Goal: Complete application form

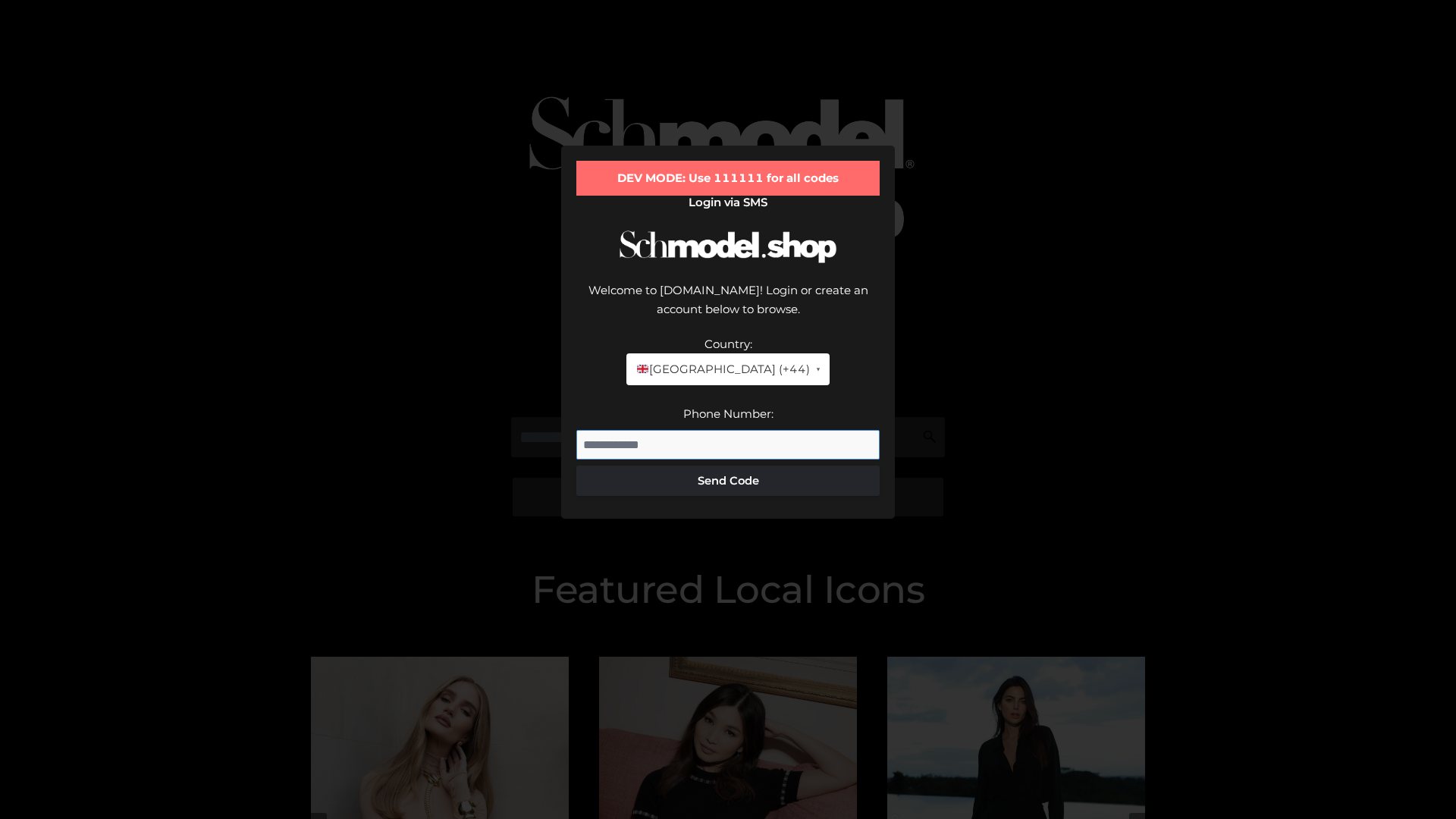
click at [728, 430] on input "Phone Number:" at bounding box center [728, 444] width 303 height 30
type input "**********"
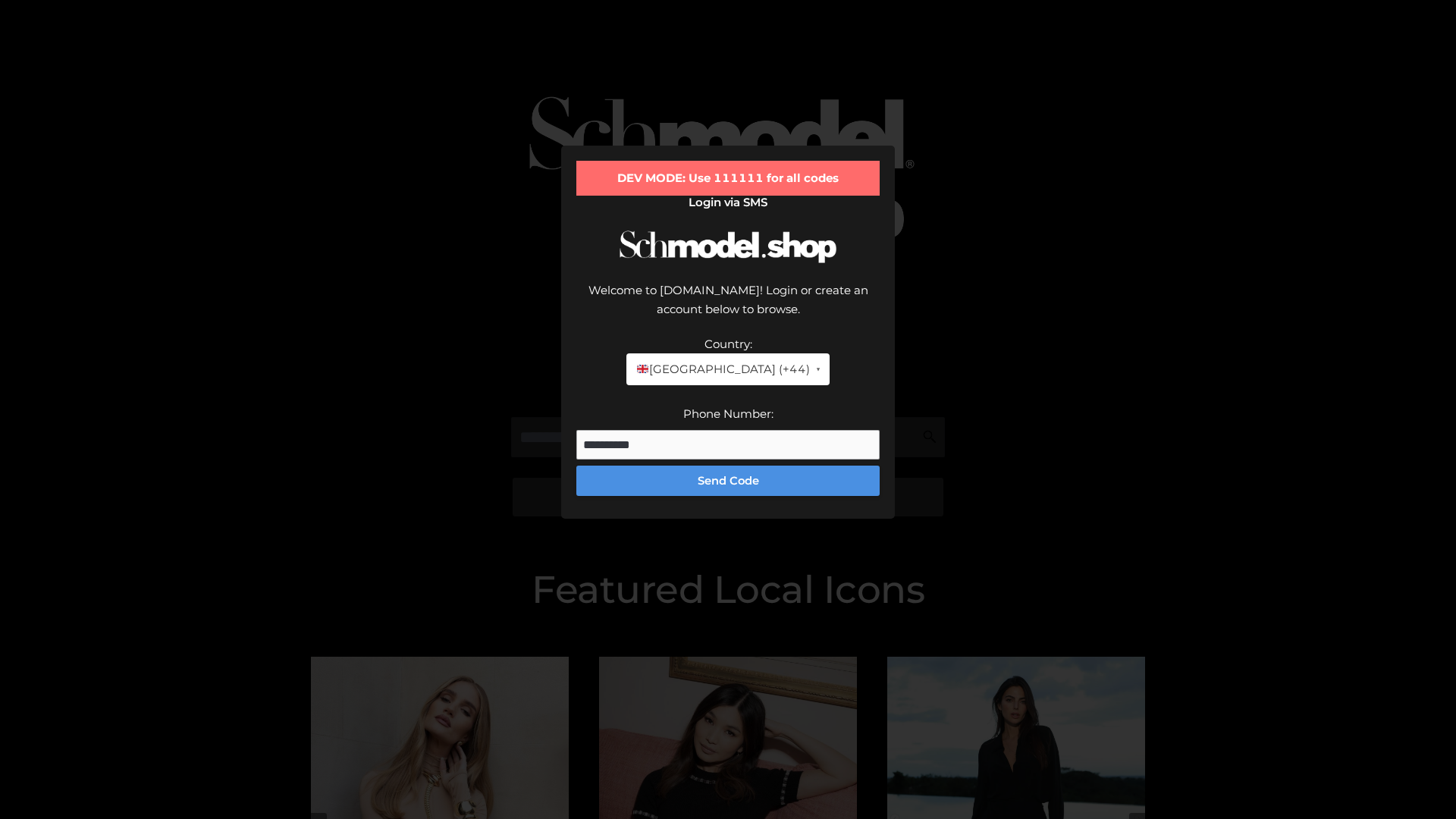
click at [728, 466] on button "Send Code" at bounding box center [728, 481] width 303 height 30
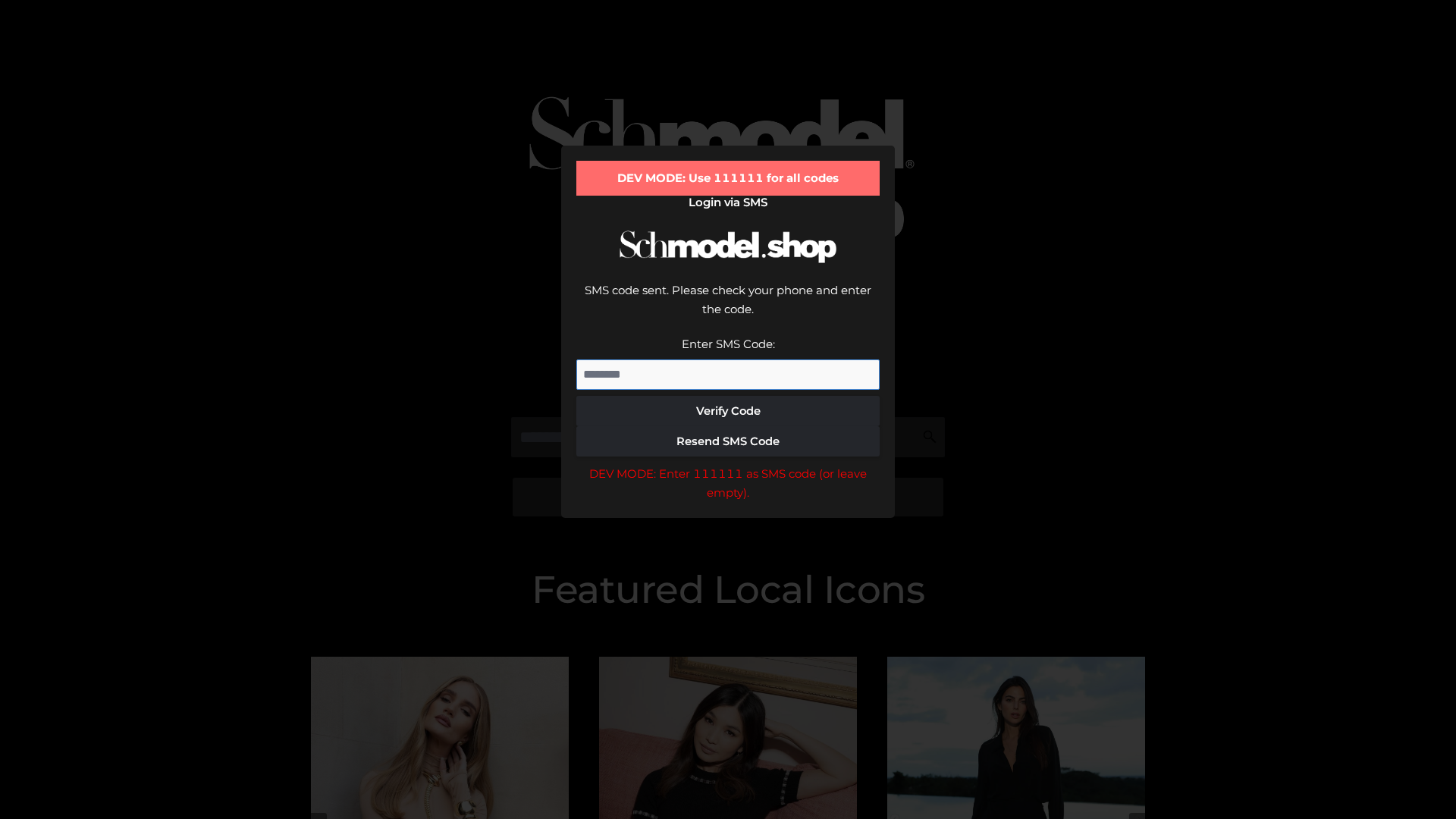
click at [728, 360] on input "Enter SMS Code:" at bounding box center [728, 375] width 303 height 30
type input "******"
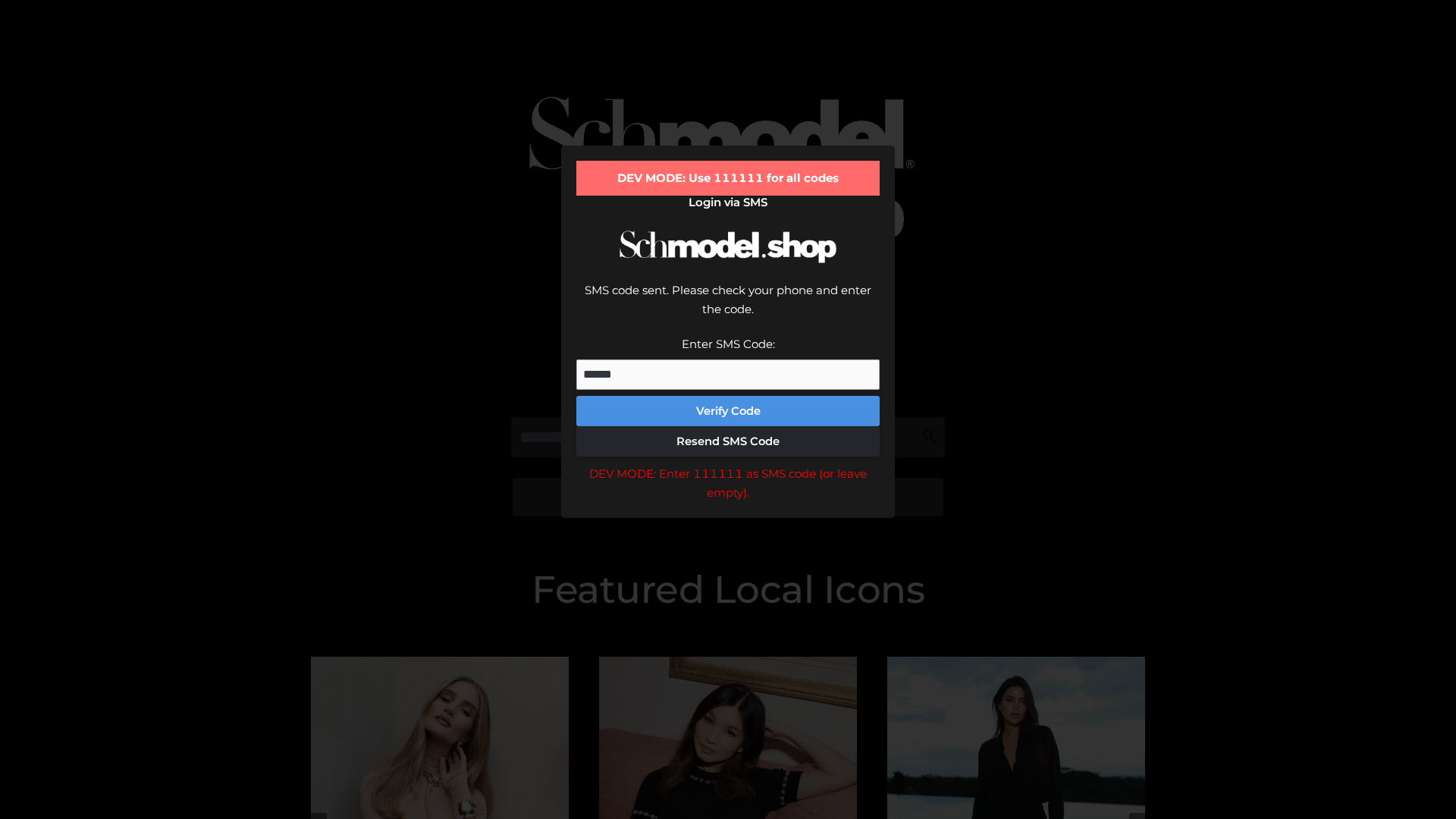
click at [728, 396] on button "Verify Code" at bounding box center [728, 411] width 303 height 30
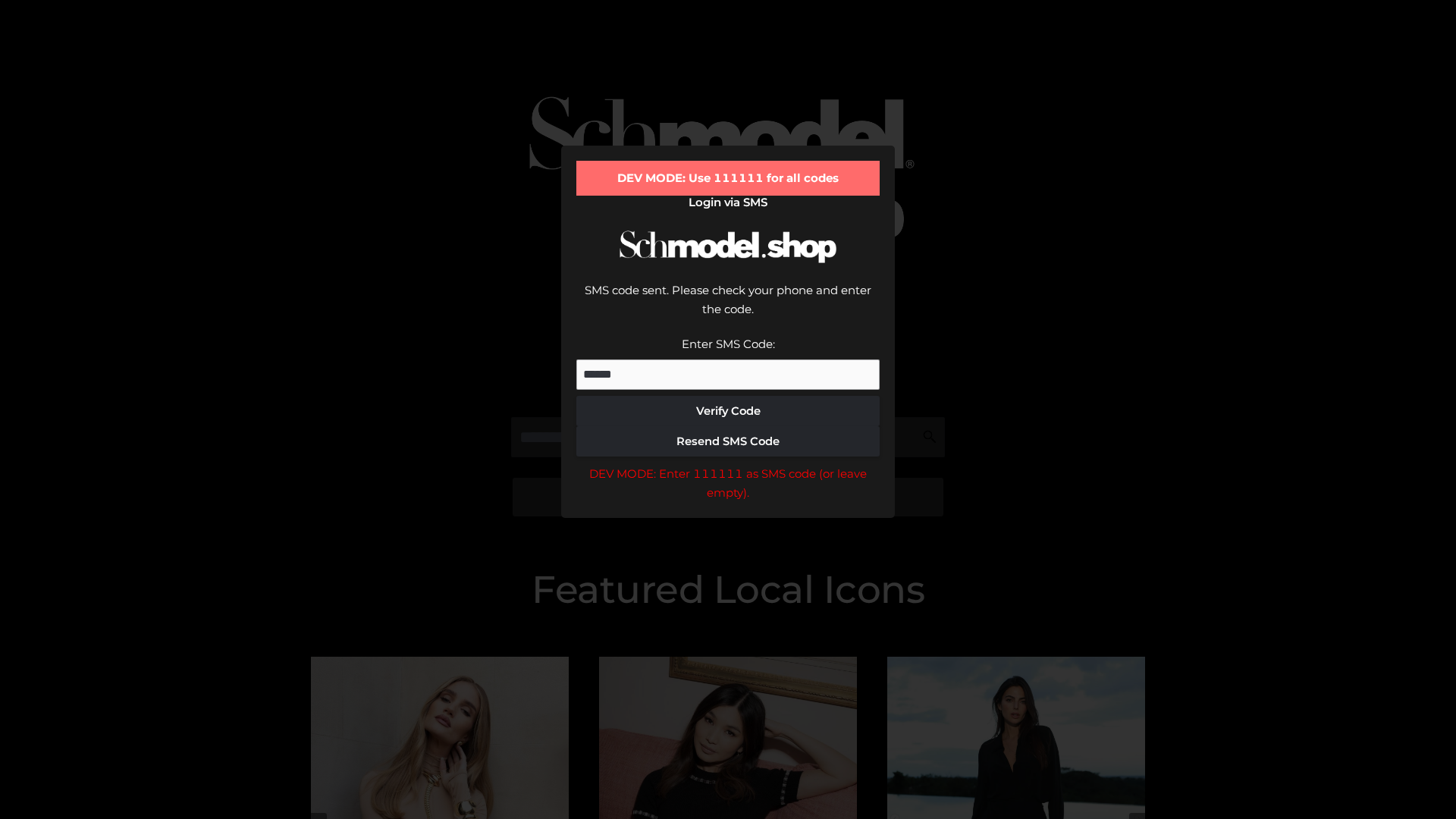
click at [728, 464] on div "DEV MODE: Enter 111111 as SMS code (or leave empty)." at bounding box center [728, 483] width 303 height 39
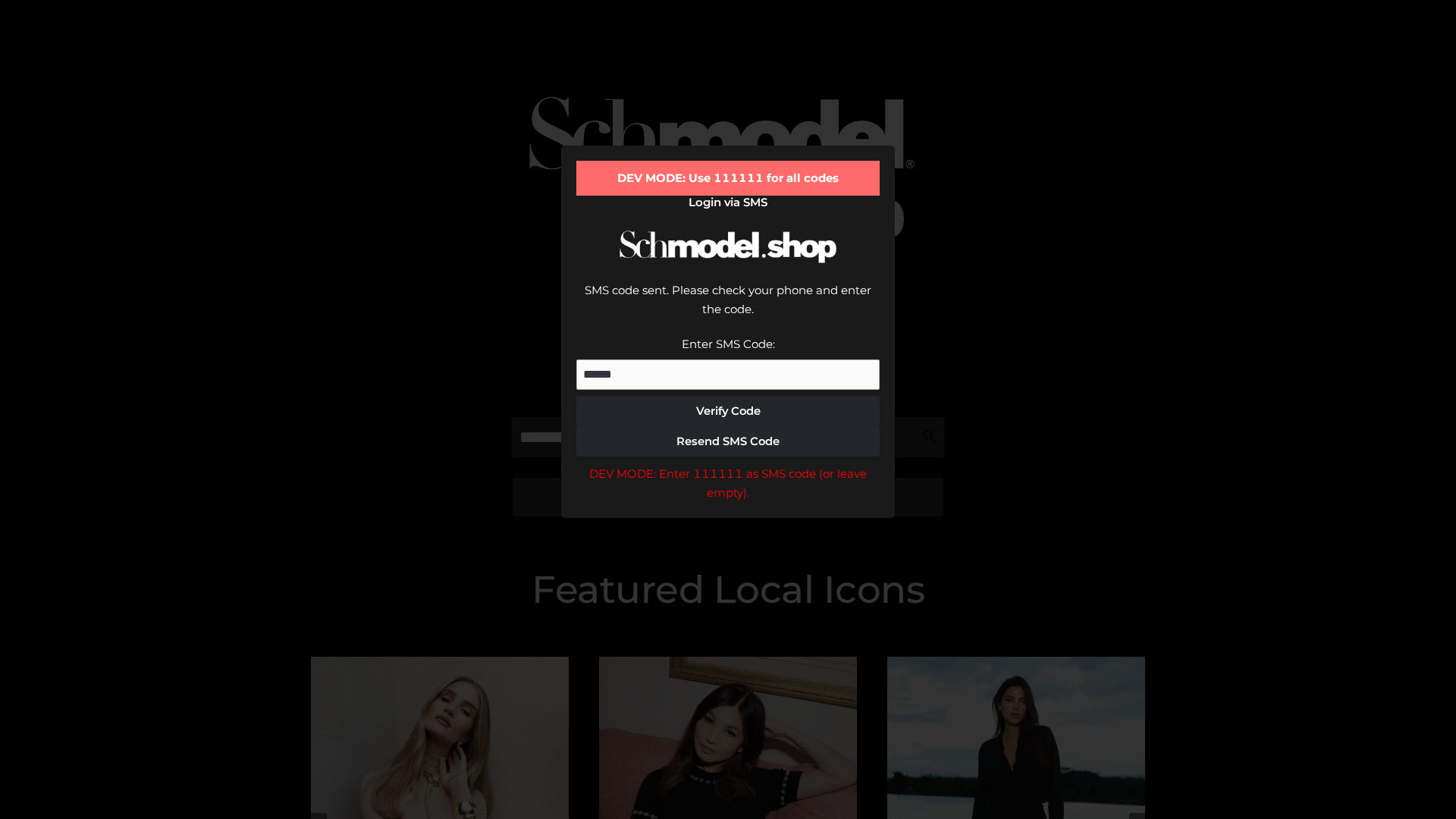
click at [728, 464] on div "DEV MODE: Enter 111111 as SMS code (or leave empty)." at bounding box center [728, 483] width 303 height 39
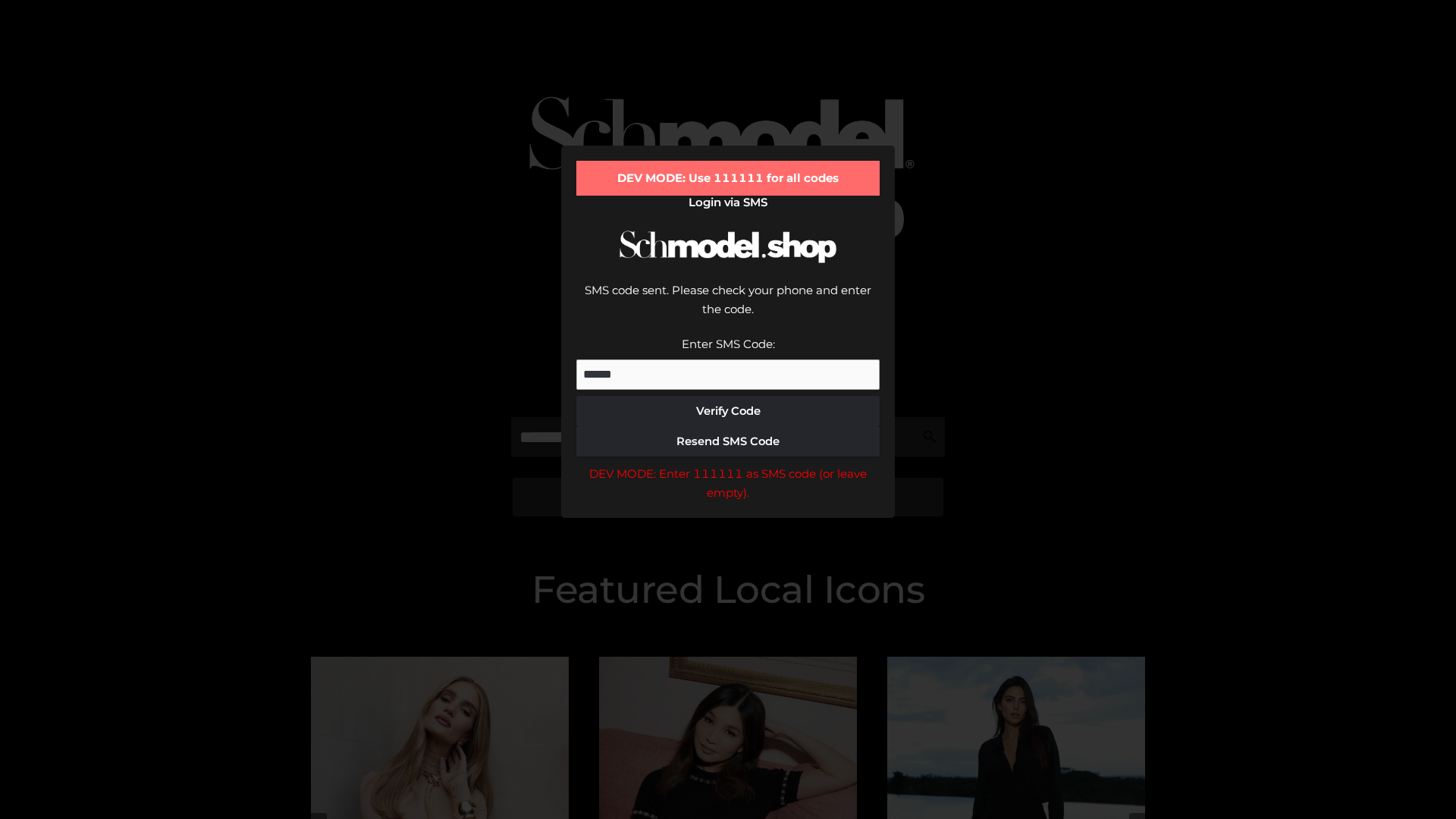
click at [728, 464] on div "DEV MODE: Enter 111111 as SMS code (or leave empty)." at bounding box center [728, 483] width 303 height 39
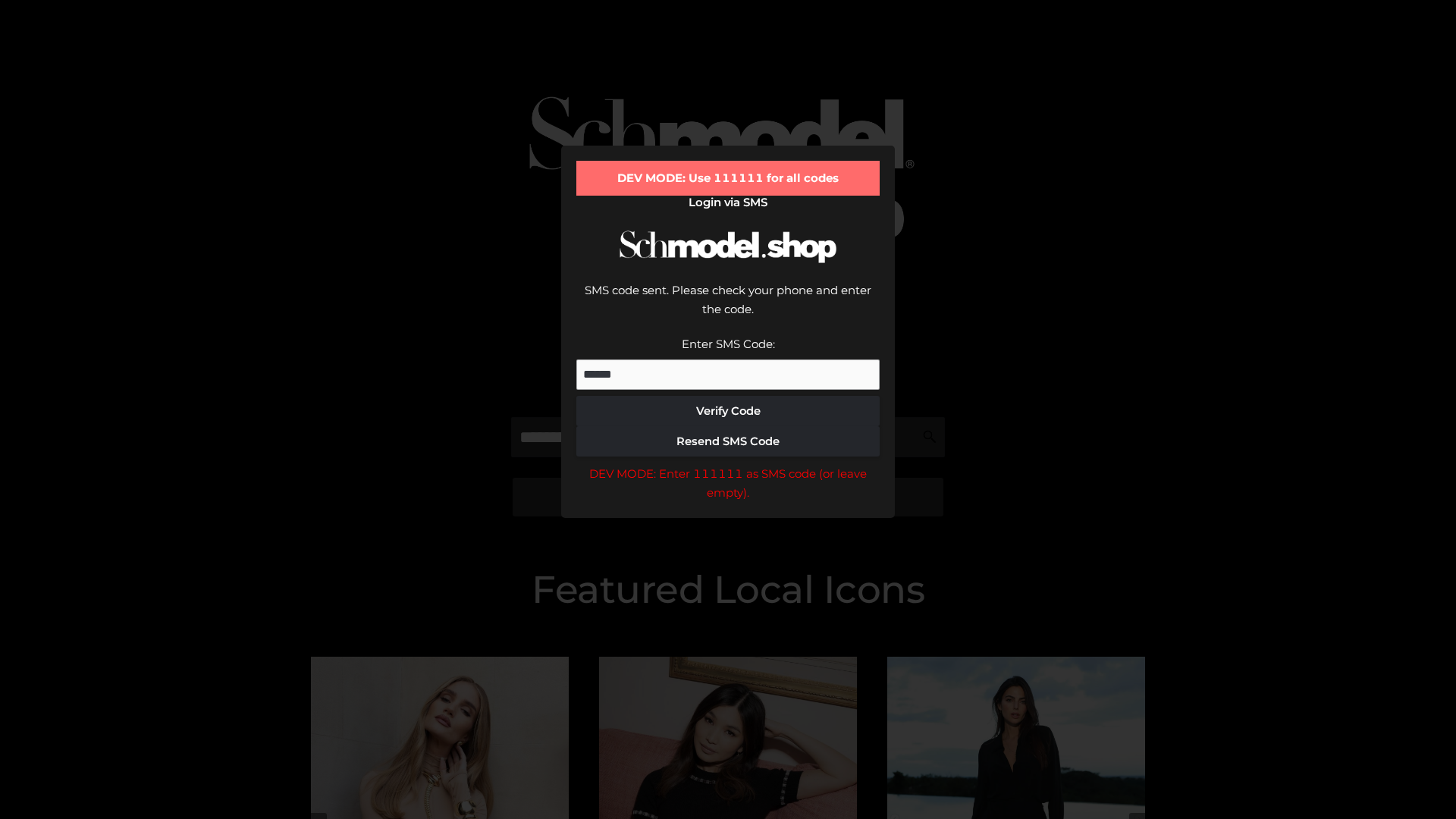
click at [728, 464] on div "DEV MODE: Enter 111111 as SMS code (or leave empty)." at bounding box center [728, 483] width 303 height 39
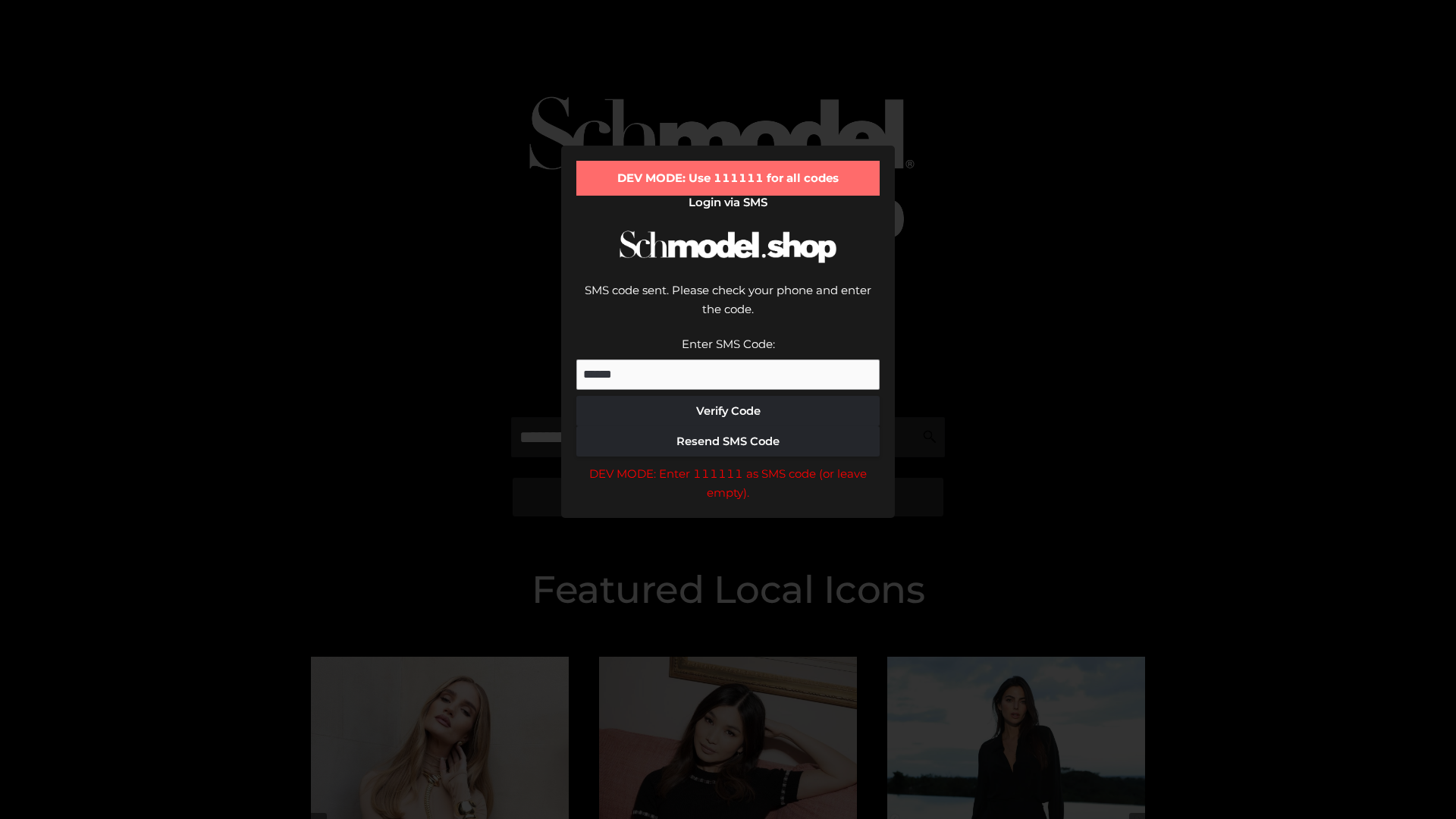
click at [728, 464] on div "DEV MODE: Enter 111111 as SMS code (or leave empty)." at bounding box center [728, 483] width 303 height 39
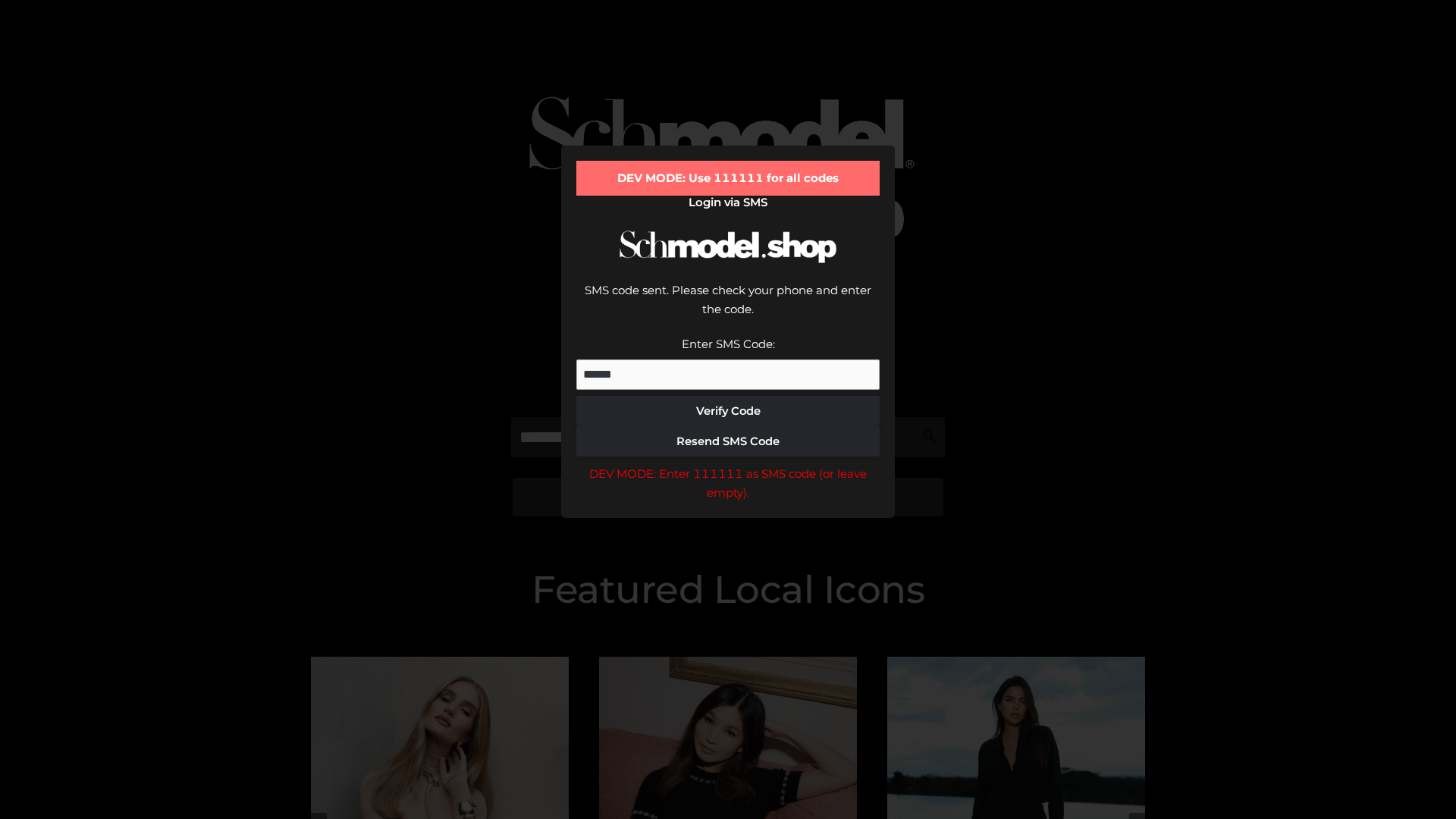
click at [728, 464] on div "DEV MODE: Enter 111111 as SMS code (or leave empty)." at bounding box center [728, 483] width 303 height 39
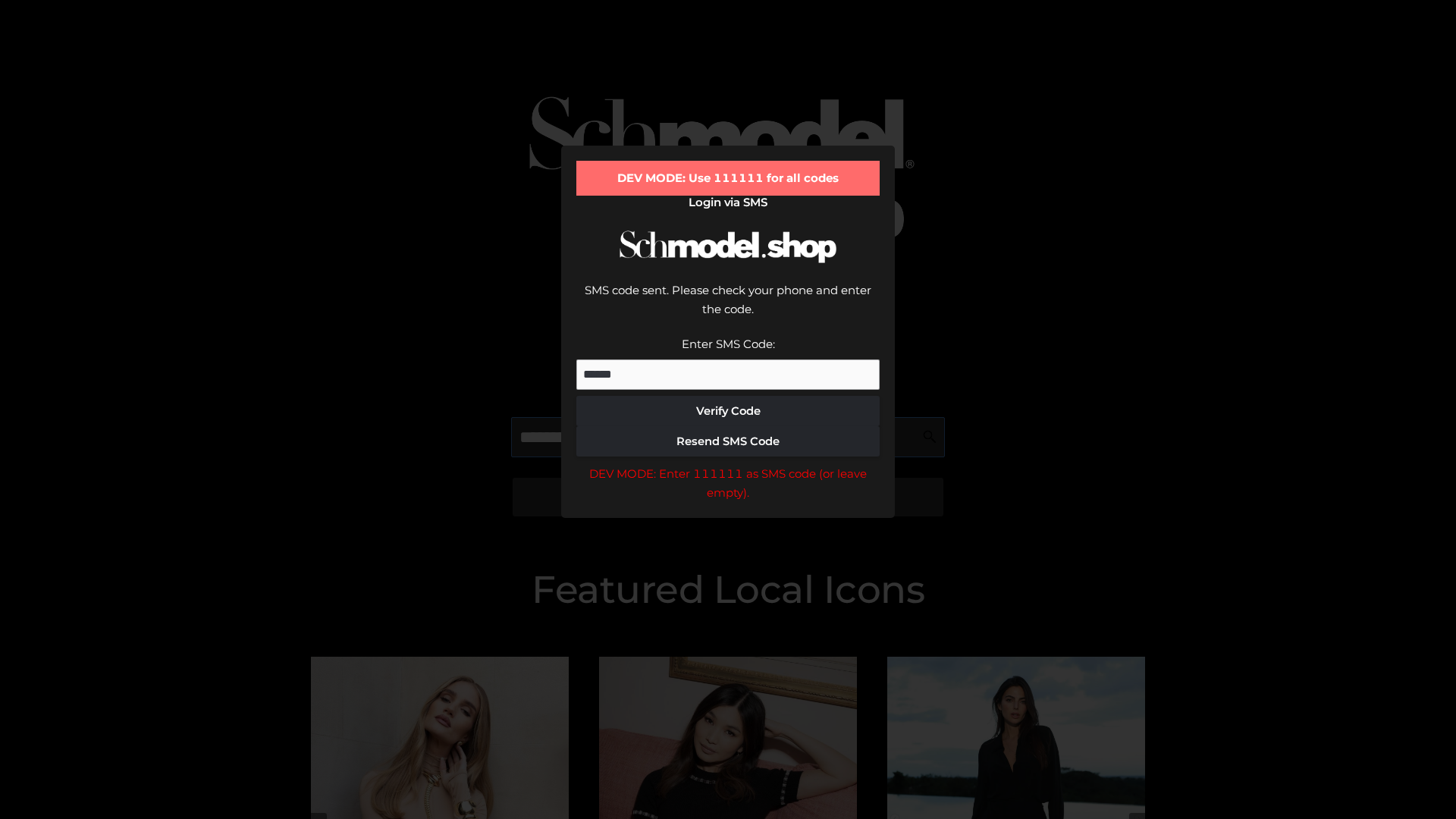
scroll to position [0, 78]
click at [728, 464] on div "DEV MODE: Enter 111111 as SMS code (or leave empty)." at bounding box center [728, 483] width 303 height 39
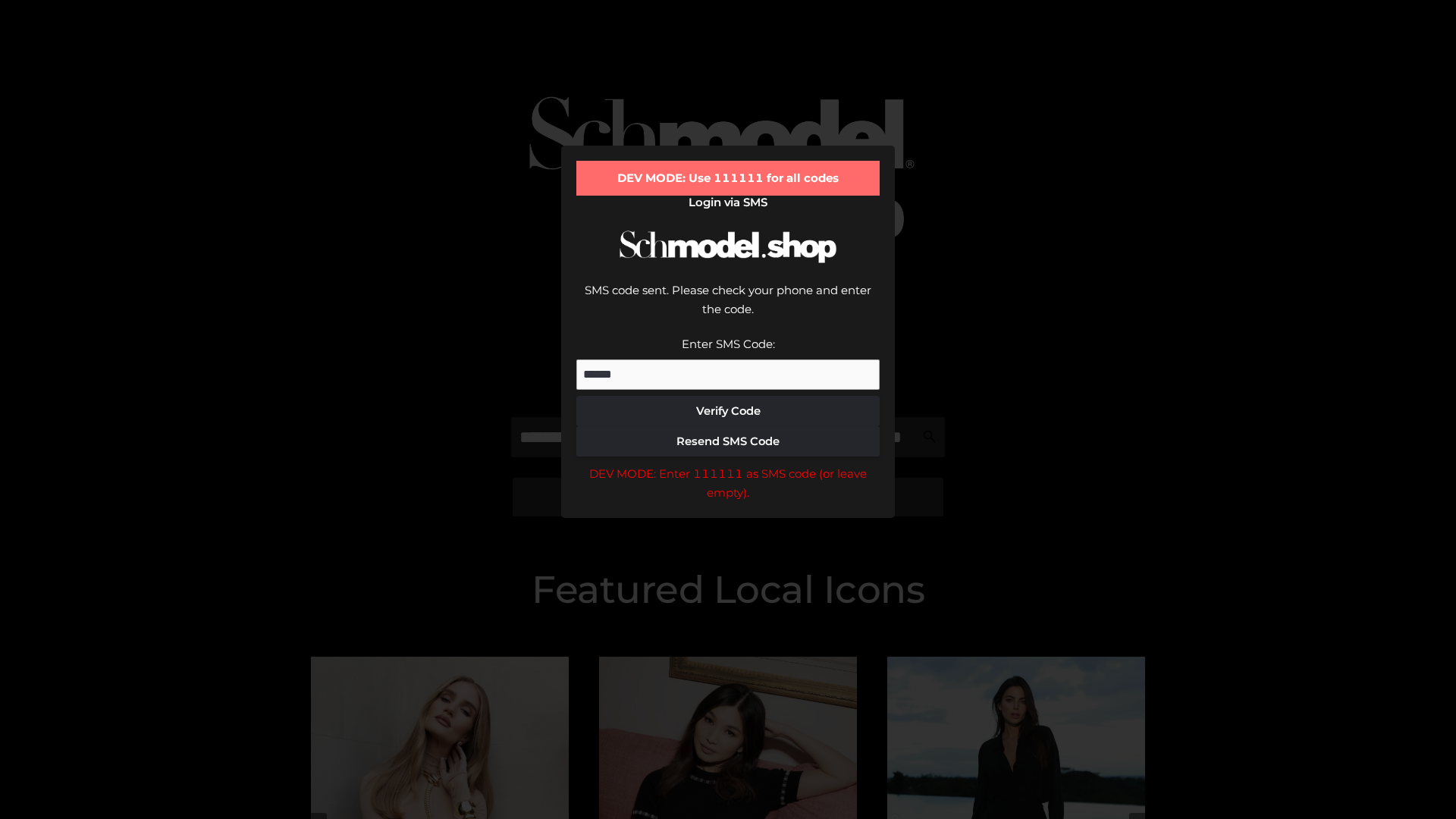
click at [728, 464] on div "DEV MODE: Enter 111111 as SMS code (or leave empty)." at bounding box center [728, 483] width 303 height 39
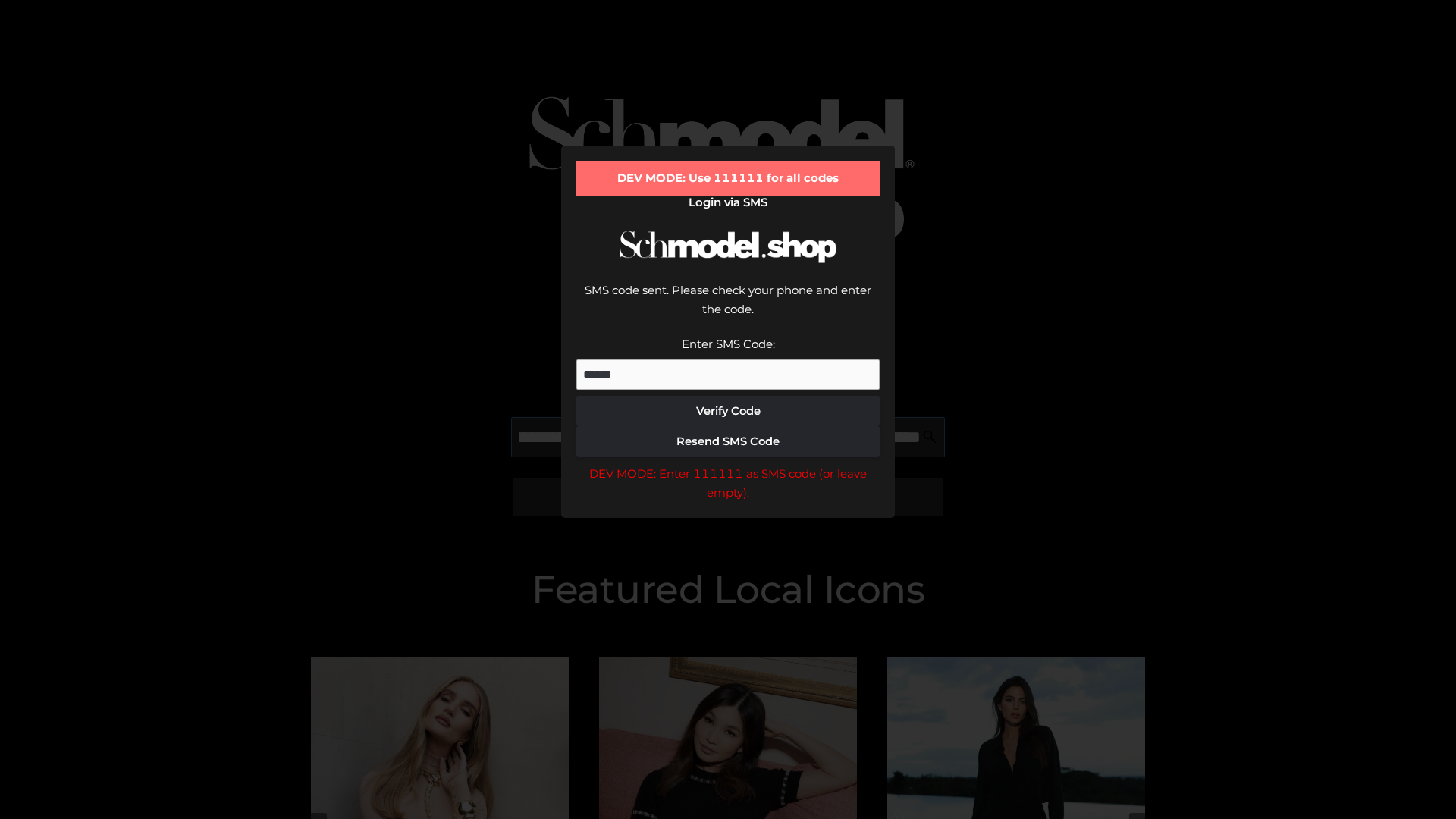
scroll to position [0, 165]
click at [728, 464] on div "DEV MODE: Enter 111111 as SMS code (or leave empty)." at bounding box center [728, 483] width 303 height 39
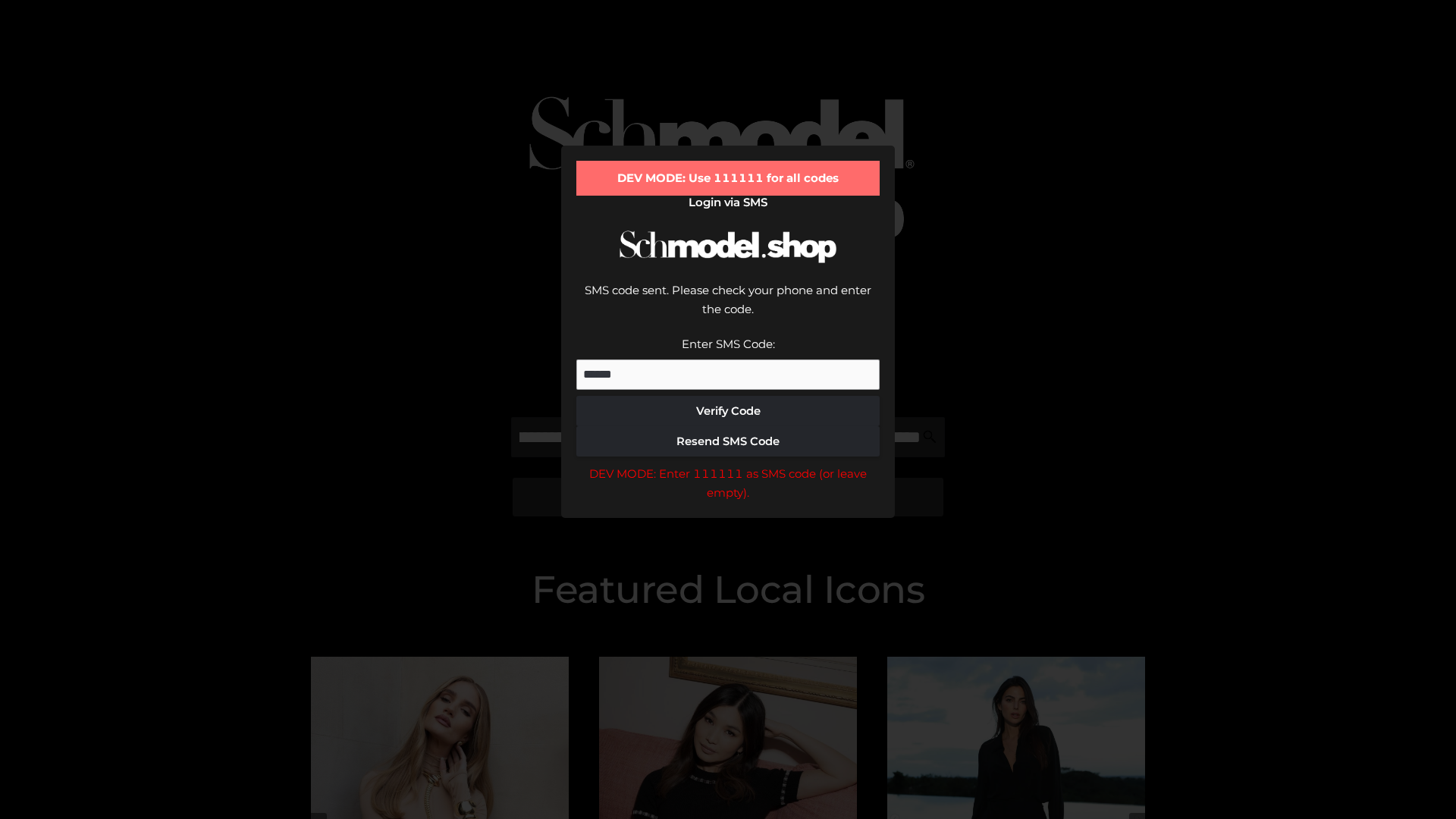
click at [728, 464] on div "DEV MODE: Enter 111111 as SMS code (or leave empty)." at bounding box center [728, 483] width 303 height 39
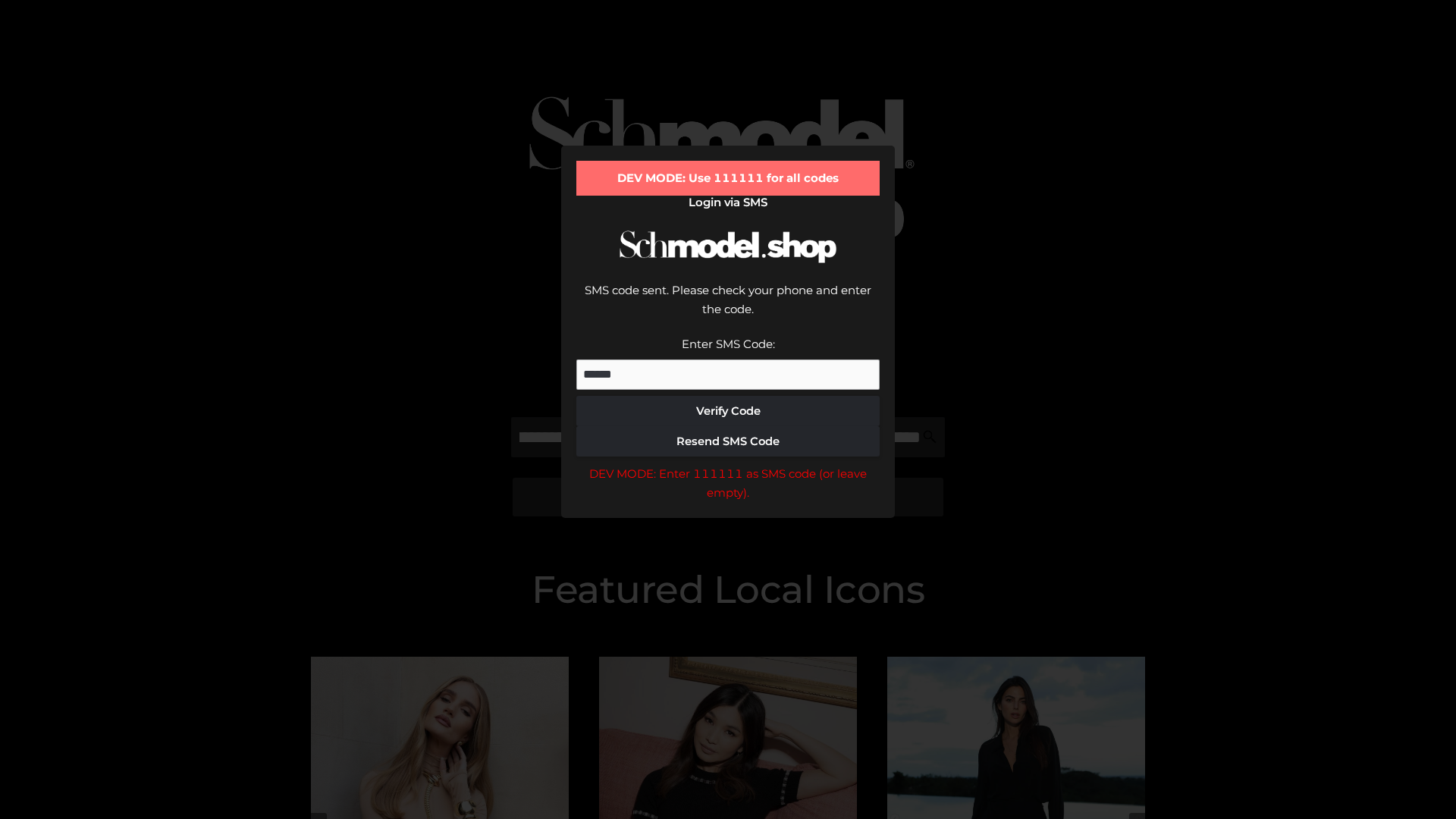
scroll to position [0, 0]
type input "**********"
